Goal: Information Seeking & Learning: Learn about a topic

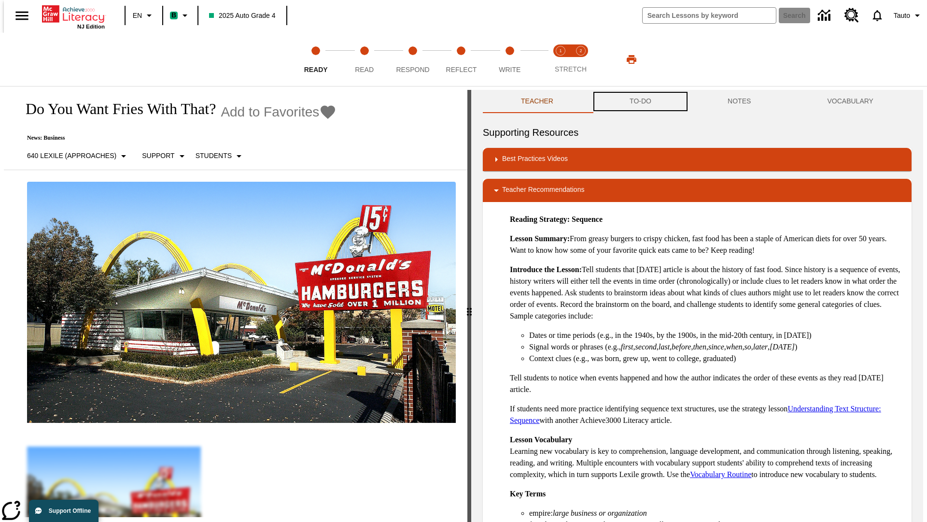
click at [640, 101] on button "TO-DO" at bounding box center [641, 101] width 98 height 23
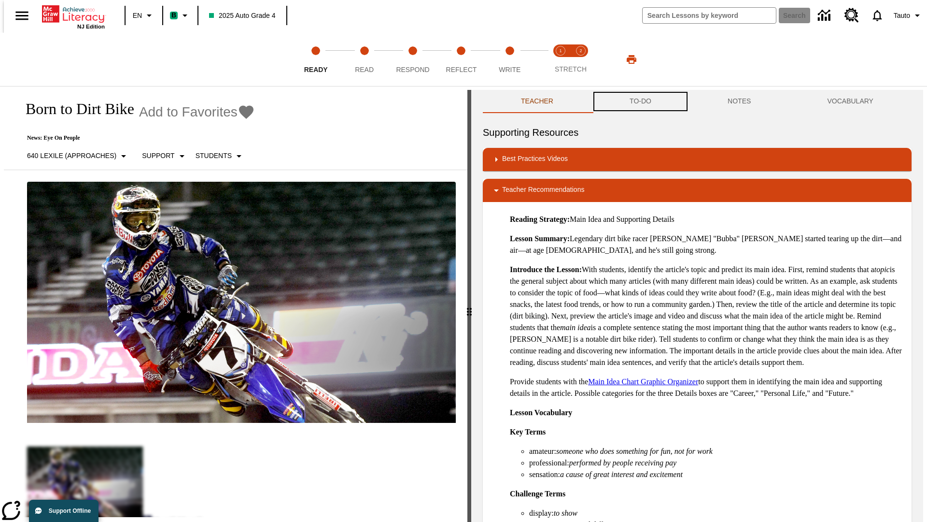
click at [640, 101] on button "TO-DO" at bounding box center [641, 101] width 98 height 23
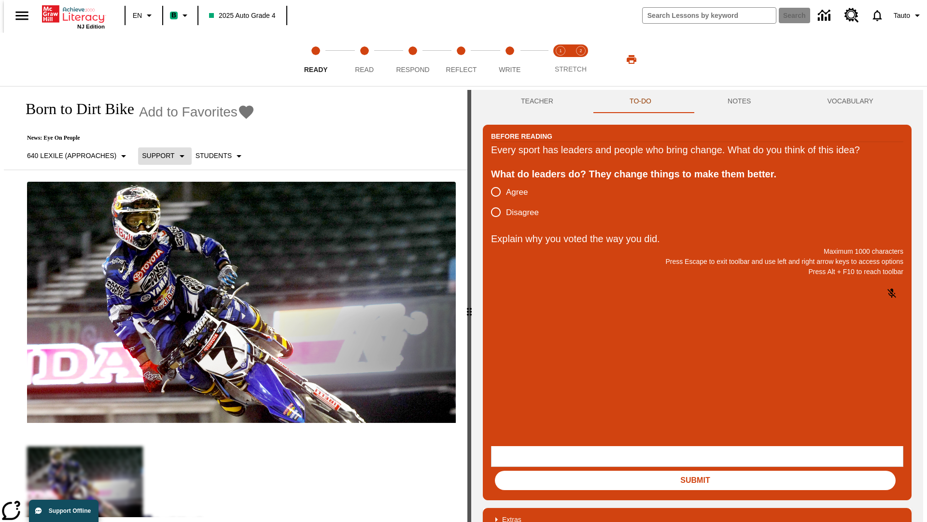
click at [160, 155] on p "Support" at bounding box center [158, 156] width 32 height 10
click at [171, 212] on p "Support" at bounding box center [170, 212] width 57 height 10
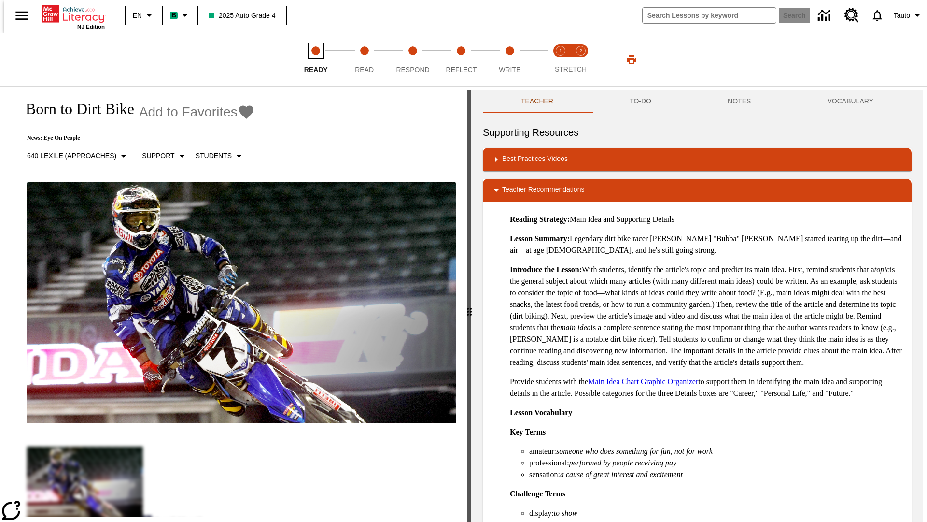
click at [316, 59] on span "Ready" at bounding box center [316, 65] width 24 height 17
click at [640, 101] on button "TO-DO" at bounding box center [641, 101] width 98 height 23
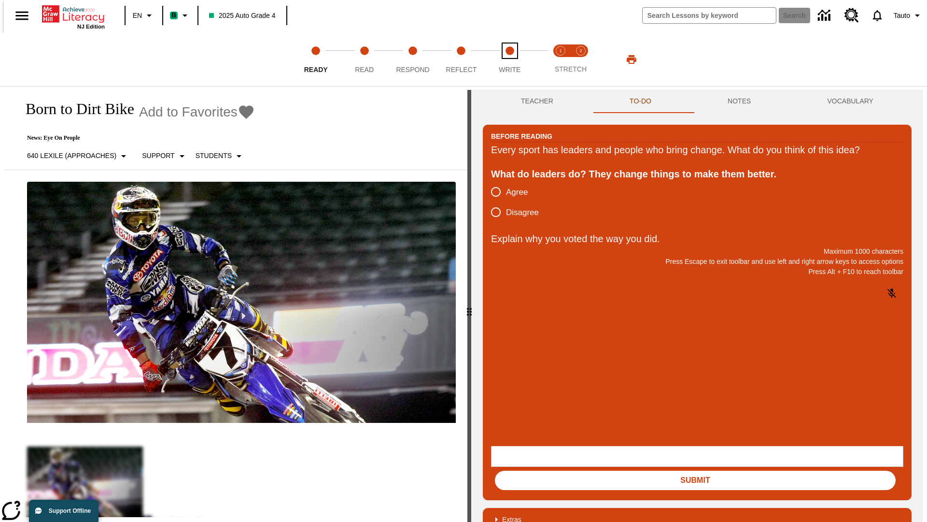
click at [509, 59] on span "Write" at bounding box center [510, 65] width 22 height 17
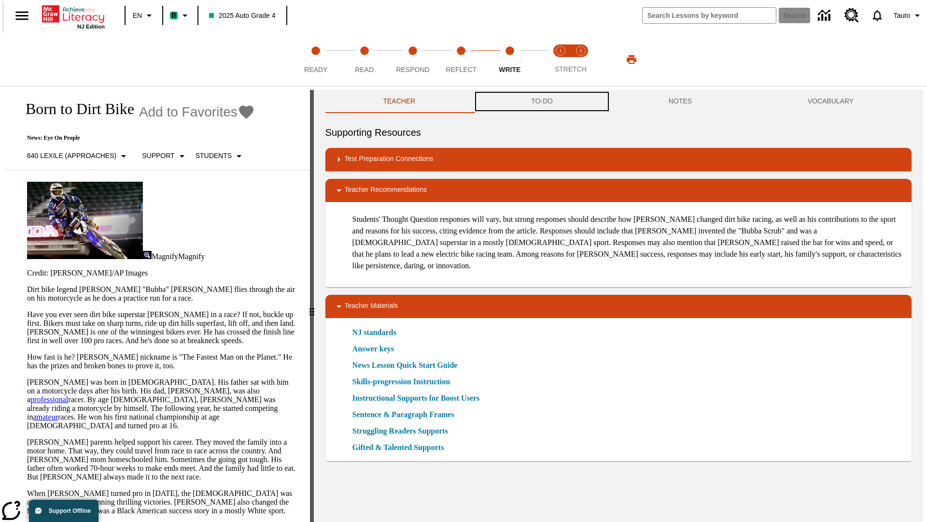
scroll to position [0, 0]
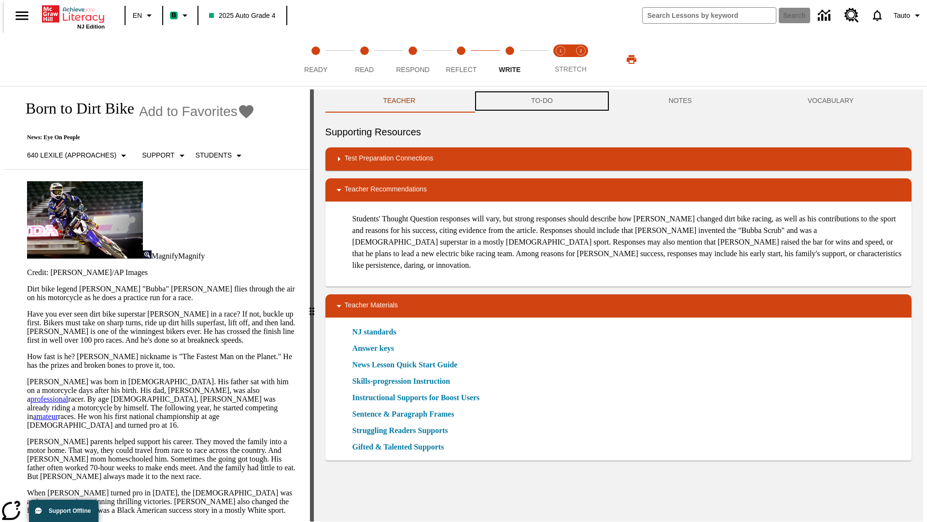
click at [541, 101] on button "TO-DO" at bounding box center [542, 100] width 138 height 23
